Goal: Transaction & Acquisition: Purchase product/service

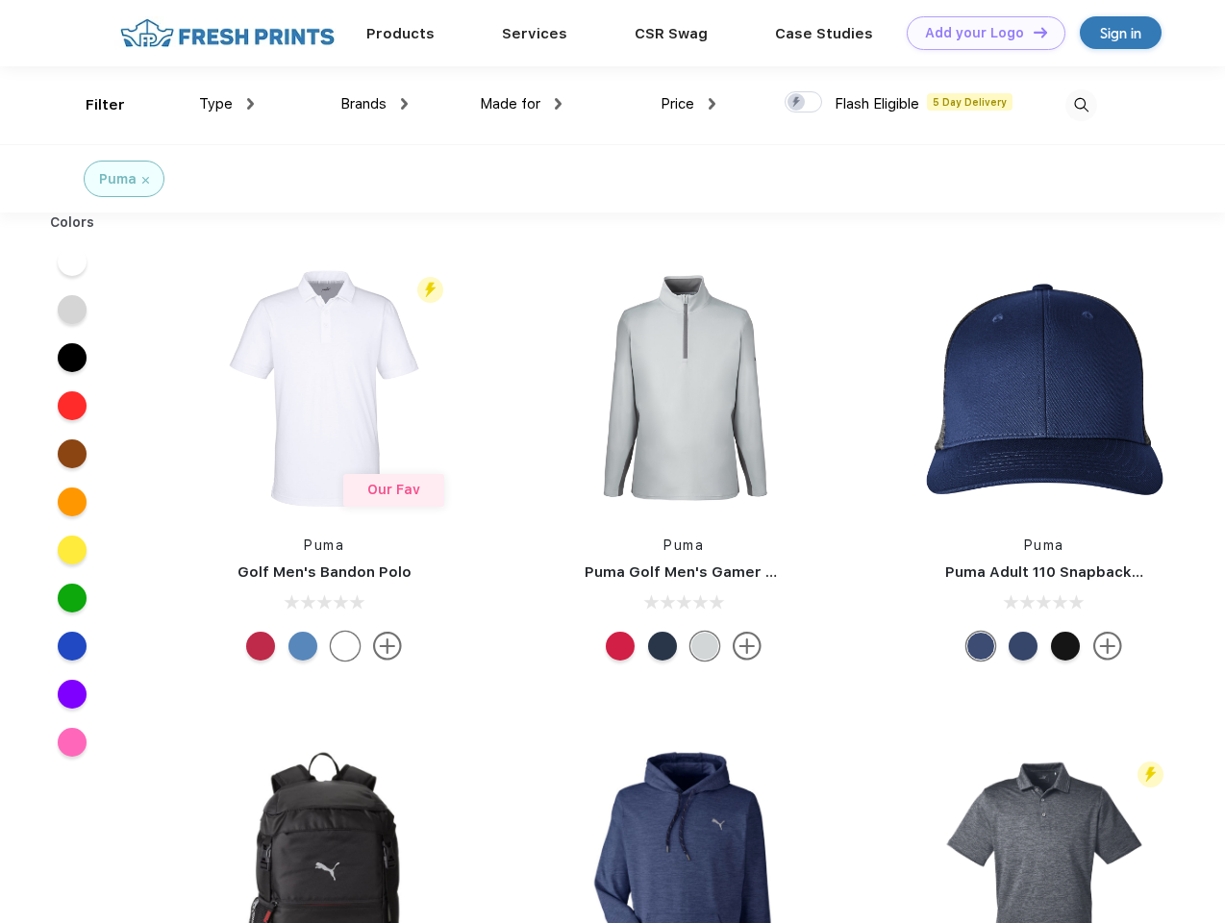
scroll to position [1, 0]
click at [979, 33] on link "Add your Logo Design Tool" at bounding box center [986, 33] width 159 height 34
click at [0, 0] on div "Design Tool" at bounding box center [0, 0] width 0 height 0
click at [1032, 32] on link "Add your Logo Design Tool" at bounding box center [986, 33] width 159 height 34
click at [92, 105] on div "Filter" at bounding box center [105, 105] width 39 height 22
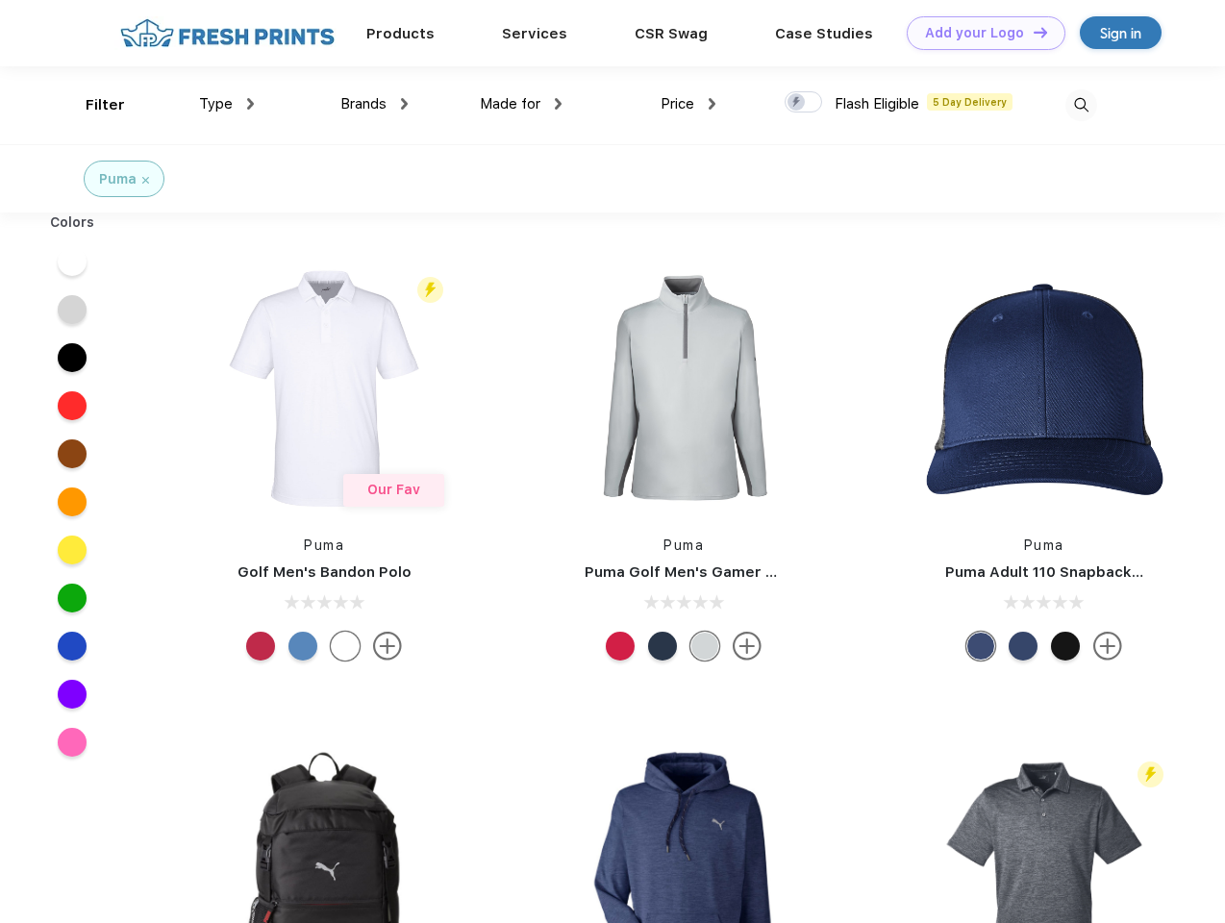
click at [227, 104] on span "Type" at bounding box center [216, 103] width 34 height 17
click at [374, 104] on span "Brands" at bounding box center [364, 103] width 46 height 17
click at [521, 104] on span "Made for" at bounding box center [510, 103] width 61 height 17
click at [689, 104] on span "Price" at bounding box center [678, 103] width 34 height 17
click at [804, 103] on div at bounding box center [804, 101] width 38 height 21
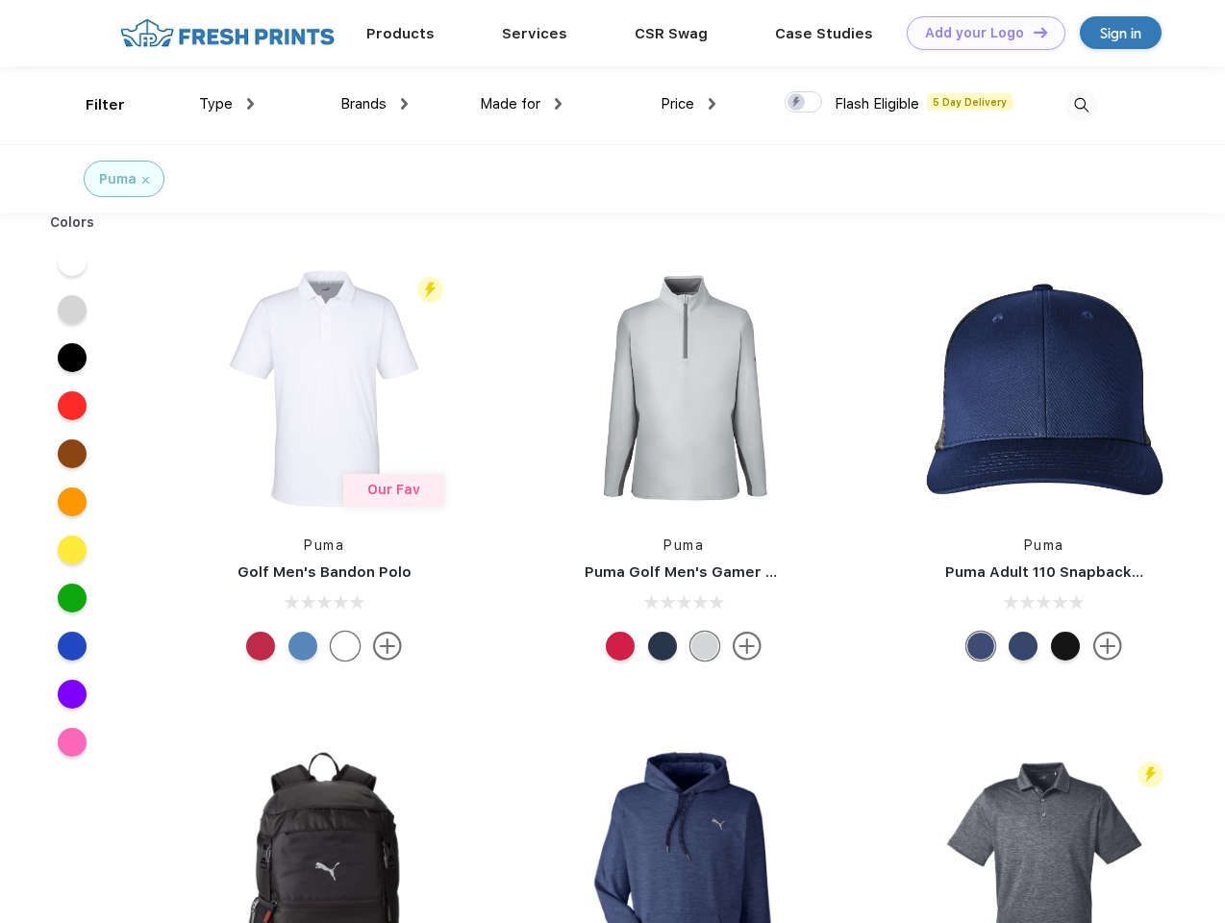
click at [797, 103] on input "checkbox" at bounding box center [791, 96] width 13 height 13
click at [1081, 105] on img at bounding box center [1082, 105] width 32 height 32
